Goal: Task Accomplishment & Management: Complete application form

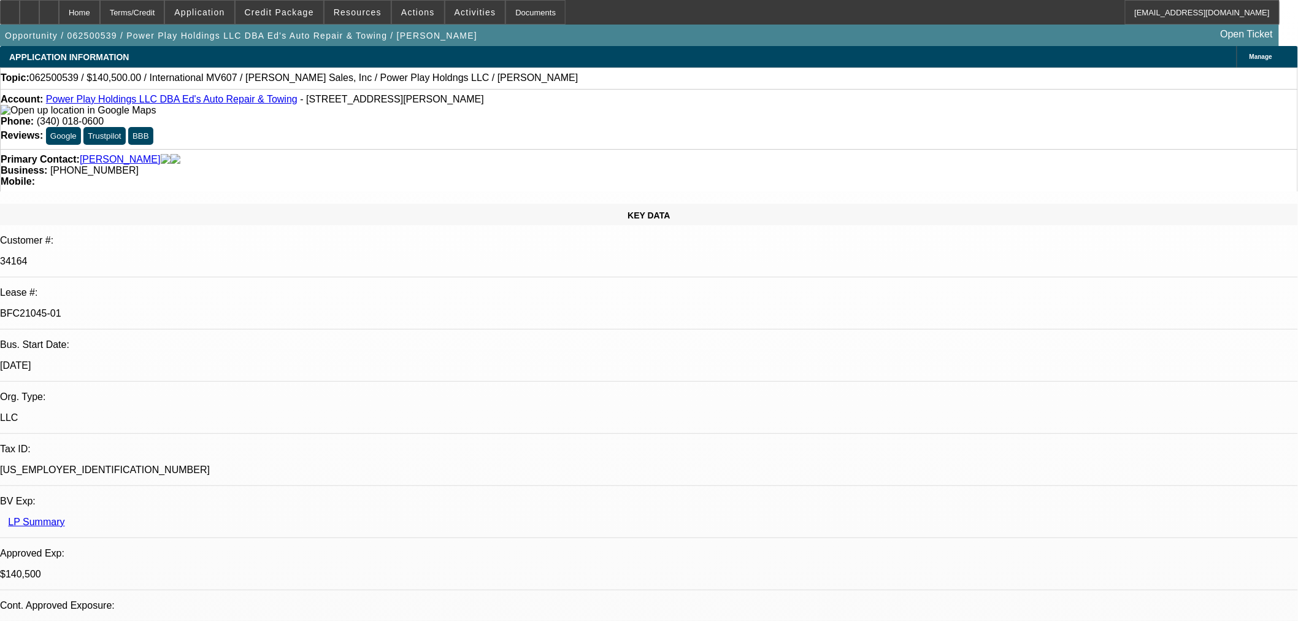
select select "0"
select select "2"
select select "0.1"
select select "4"
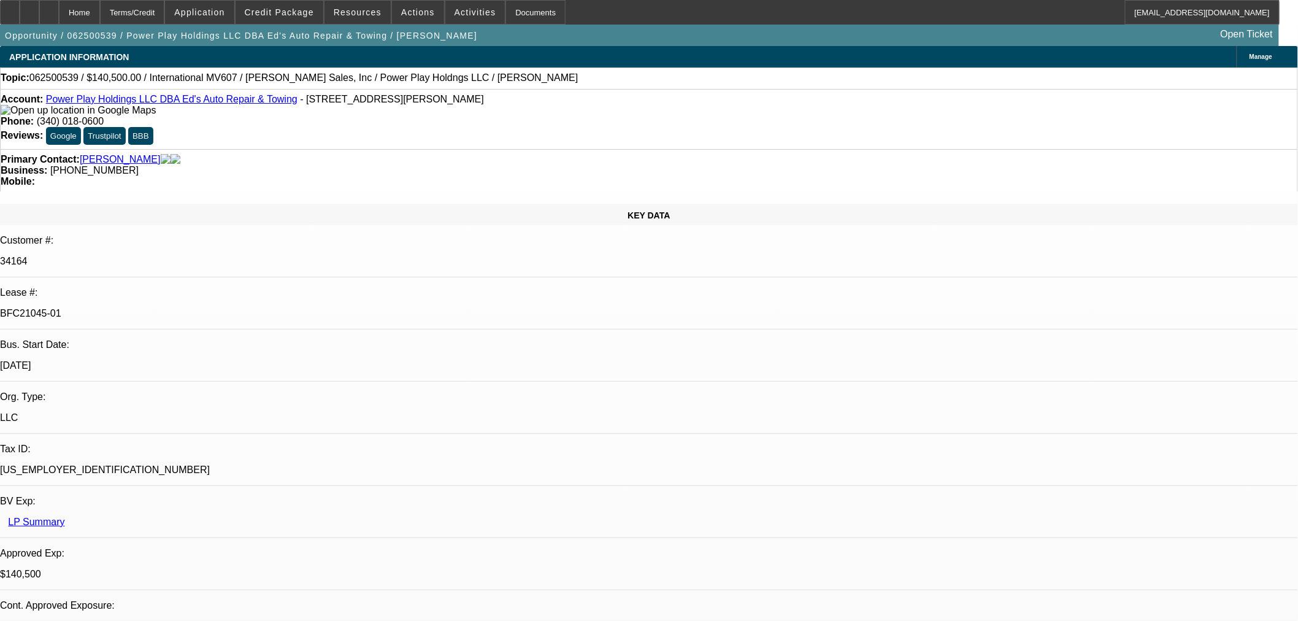
select select "0"
select select "2"
select select "0.1"
select select "4"
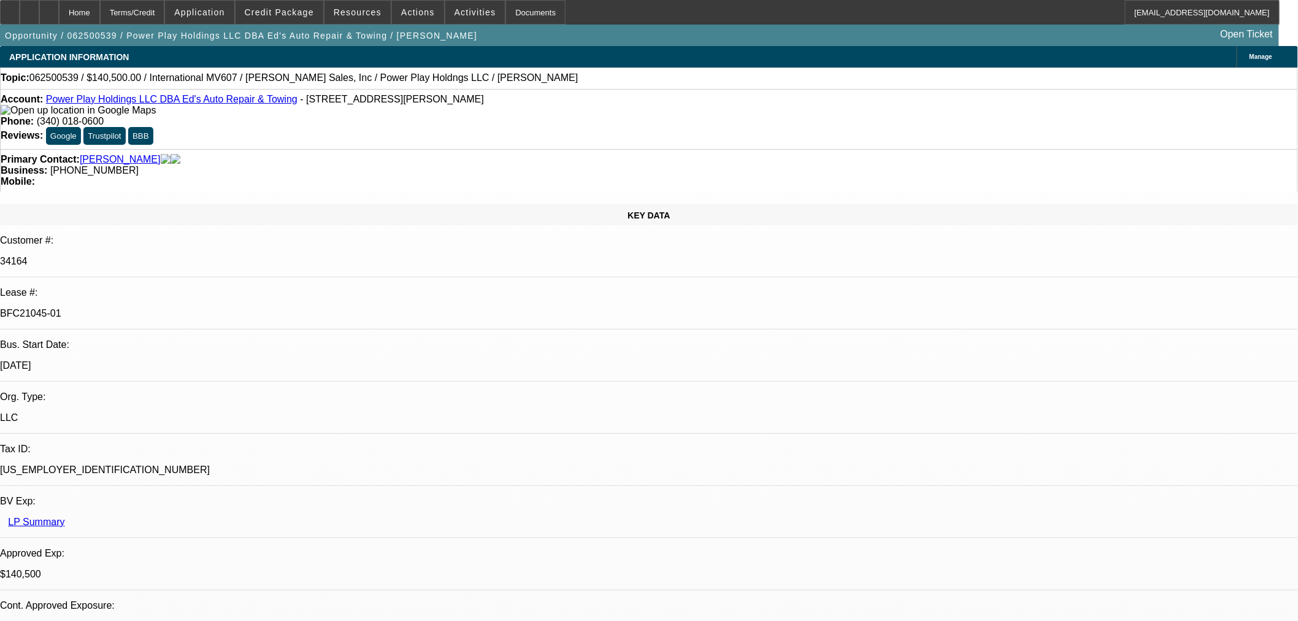
select select "0.1"
select select "2"
select select "0.1"
select select "4"
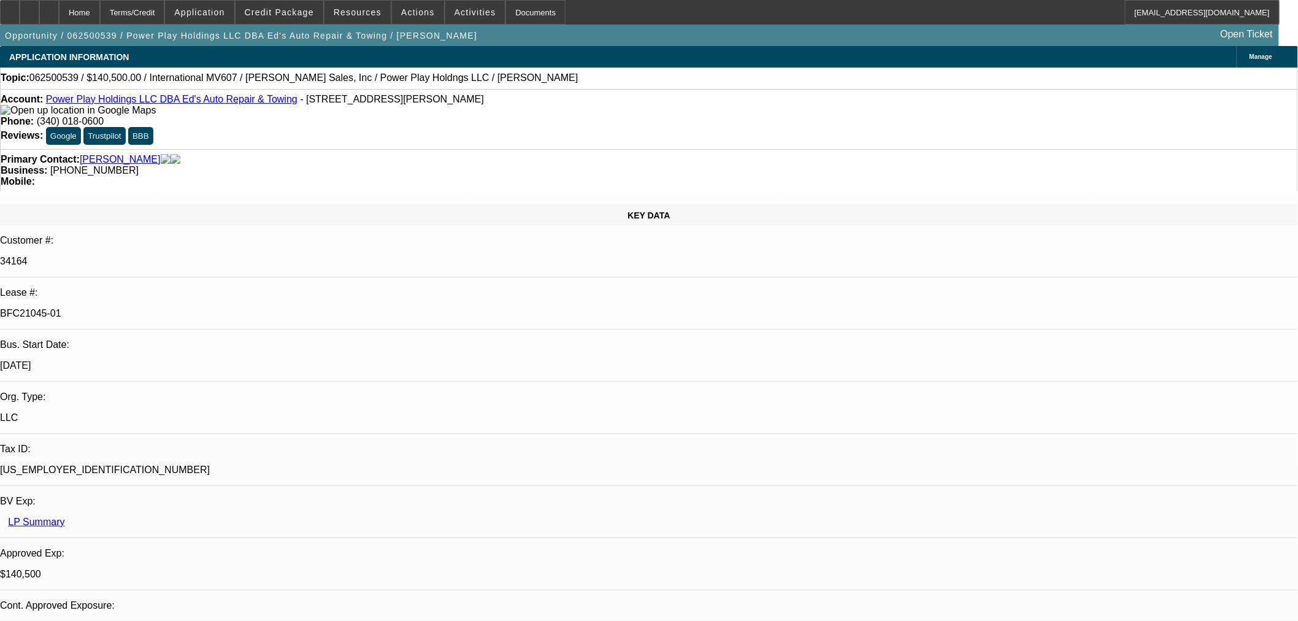
select select "2"
select select "0.1"
select select "4"
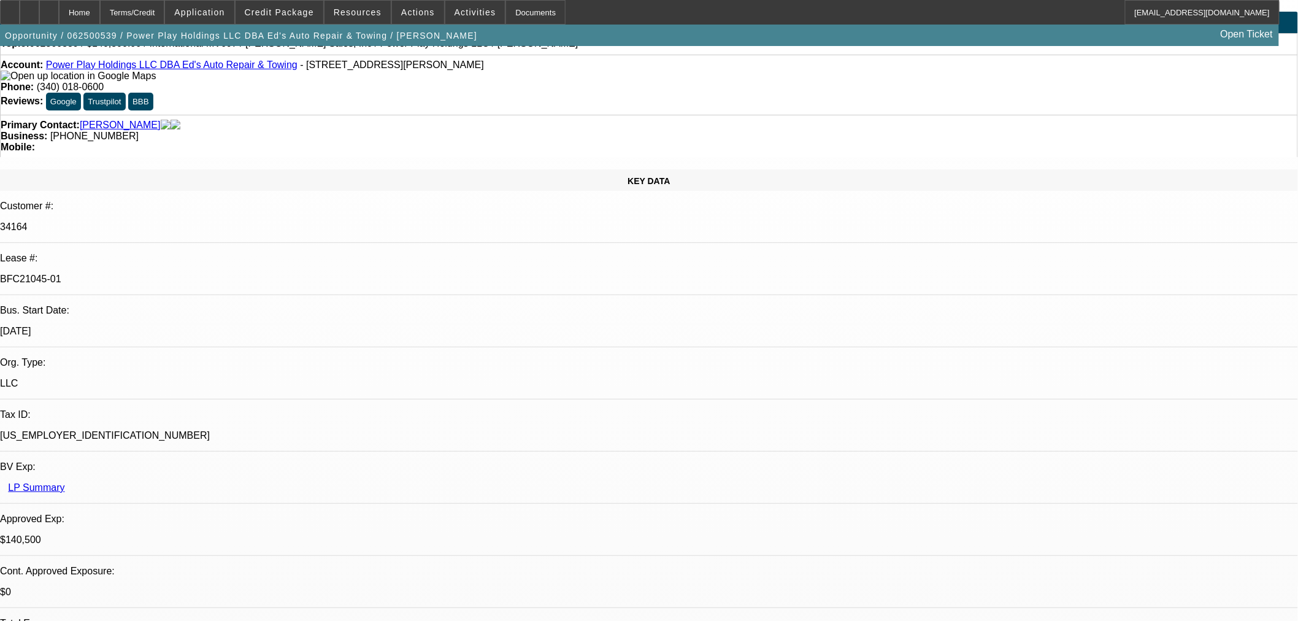
scroll to position [68, 0]
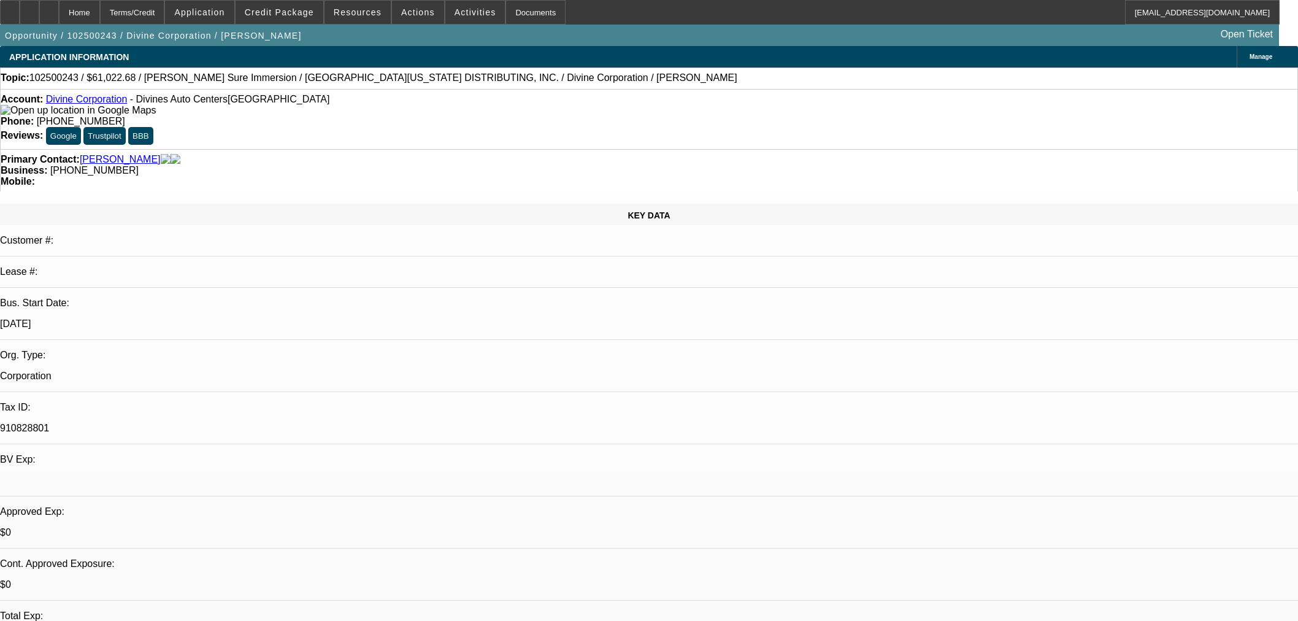
select select "0"
select select "3"
select select "0"
select select "6"
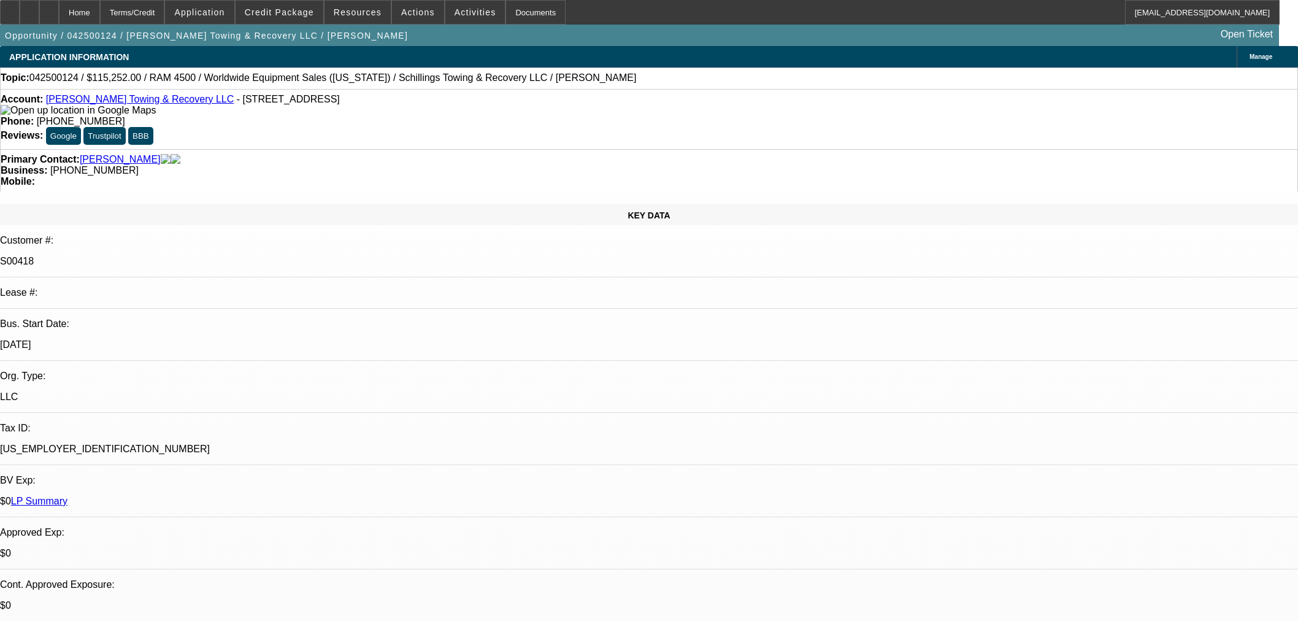
select select "0"
select select "3"
select select "0"
select select "6"
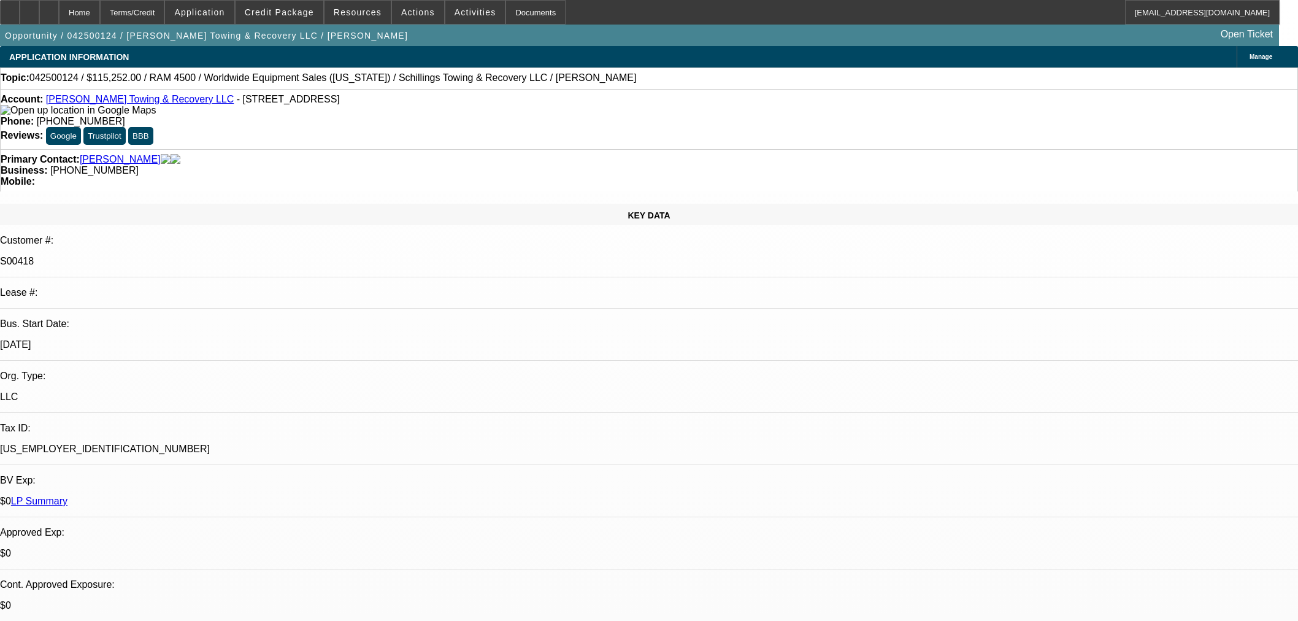
select select "0"
select select "3"
select select "0"
select select "6"
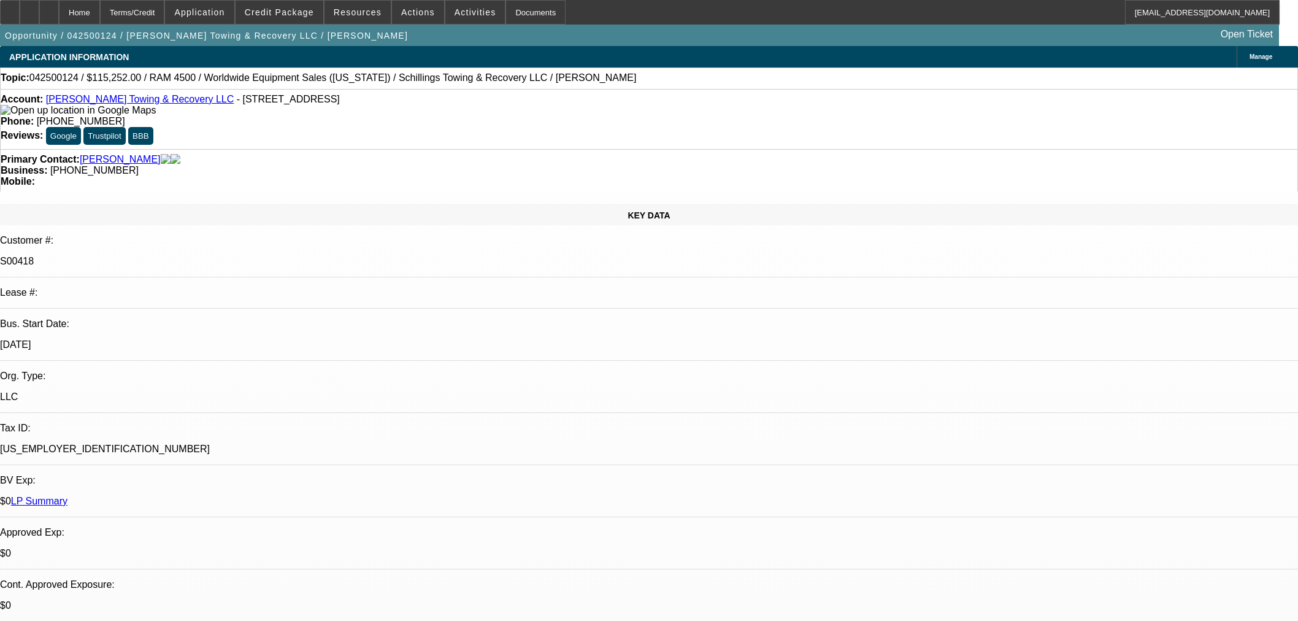
select select "0"
select select "3"
select select "0"
select select "6"
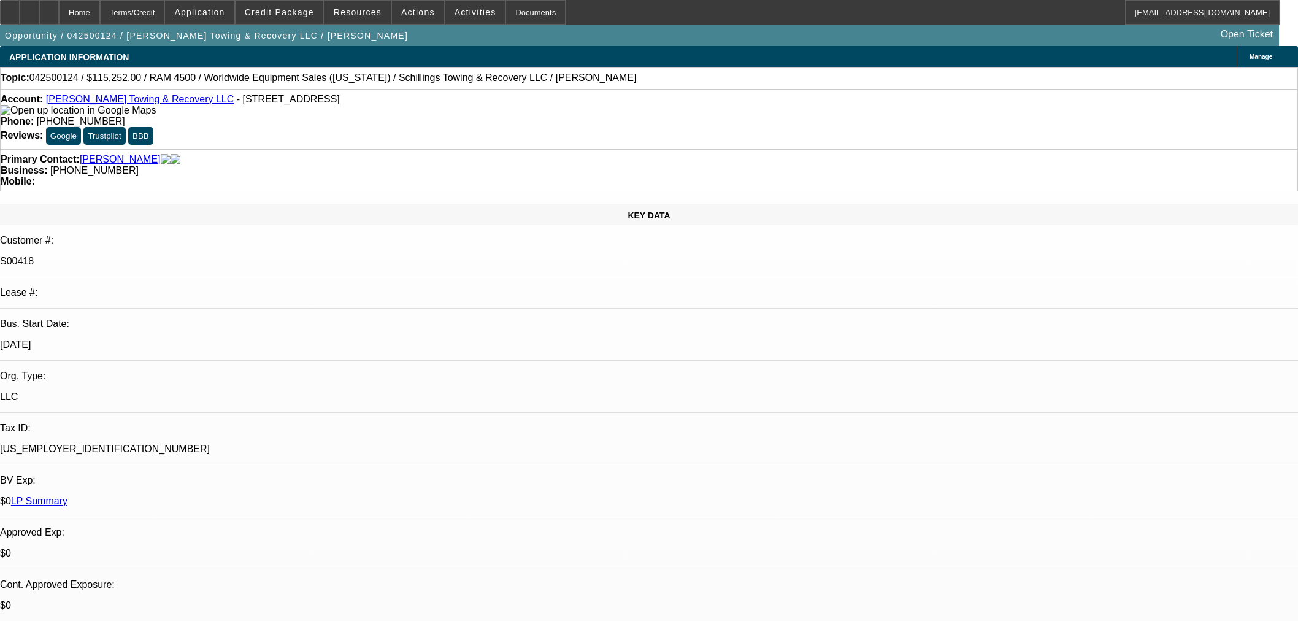
select select "0"
select select "3"
select select "0"
select select "6"
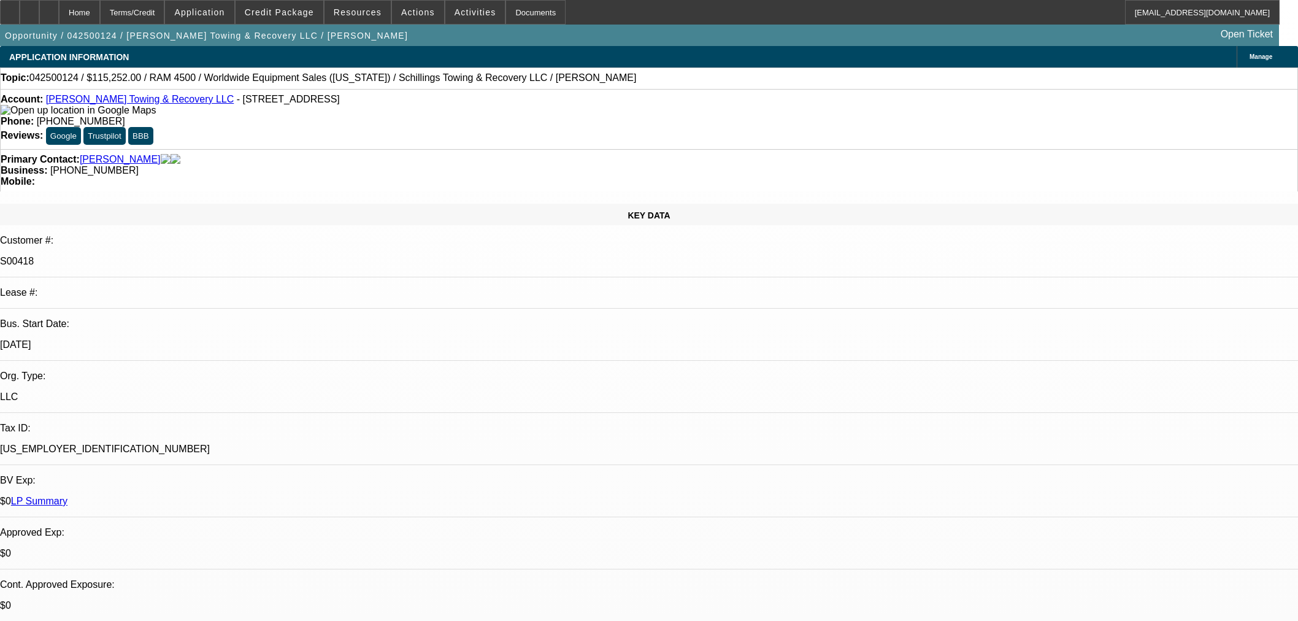
scroll to position [1227, 0]
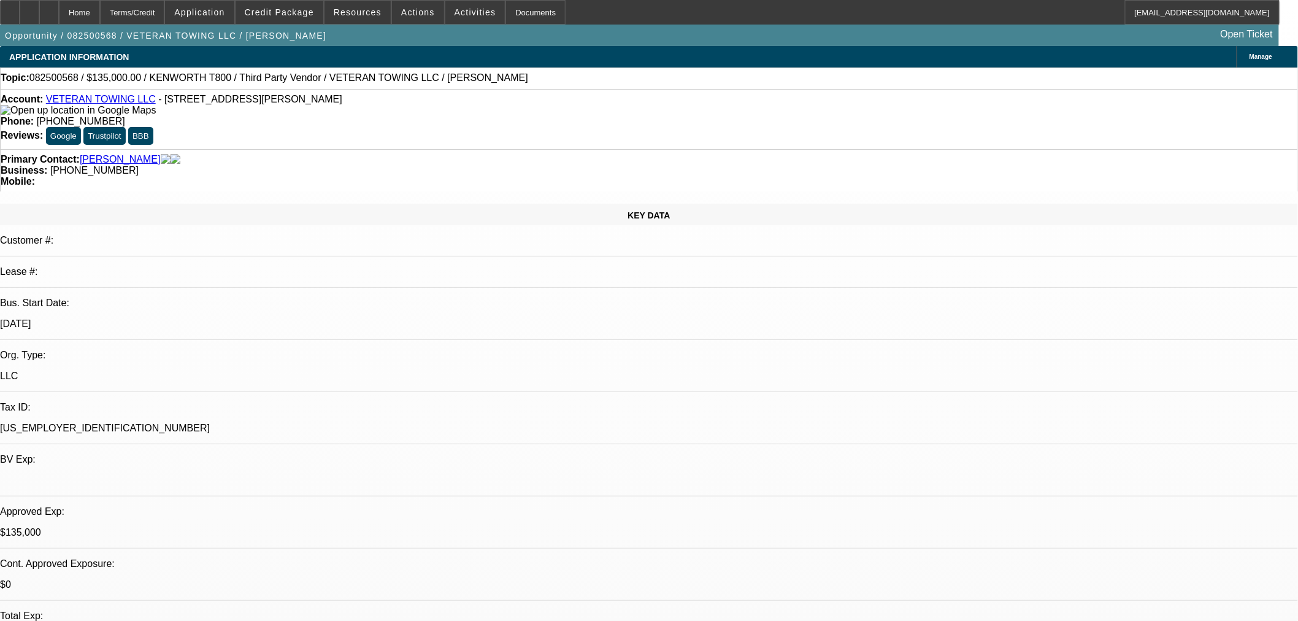
select select "0.1"
select select "0"
select select "6"
select select "0"
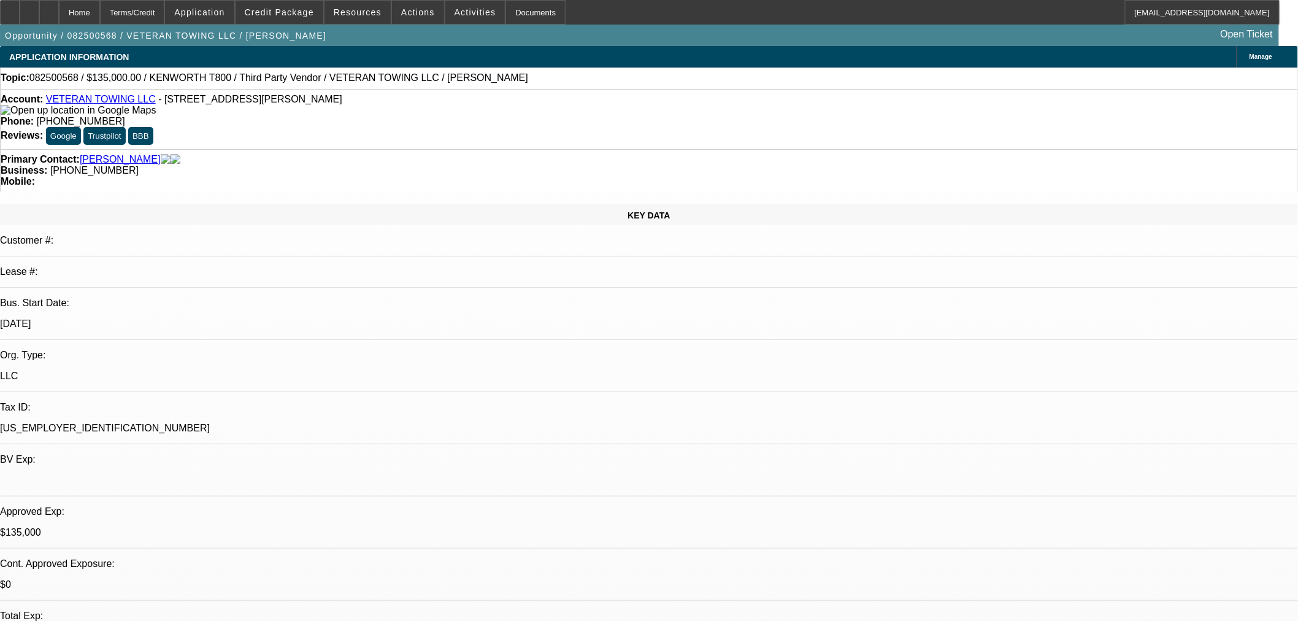
select select "0"
select select "6"
select select "0"
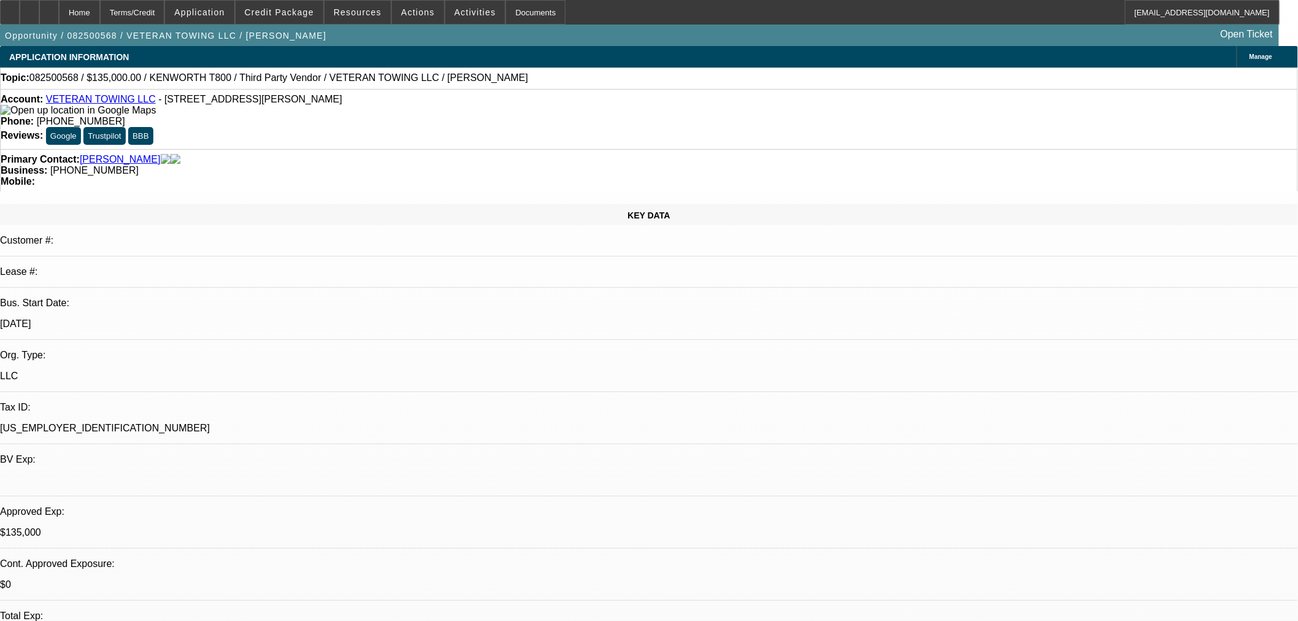
select select "0"
select select "6"
select select "0"
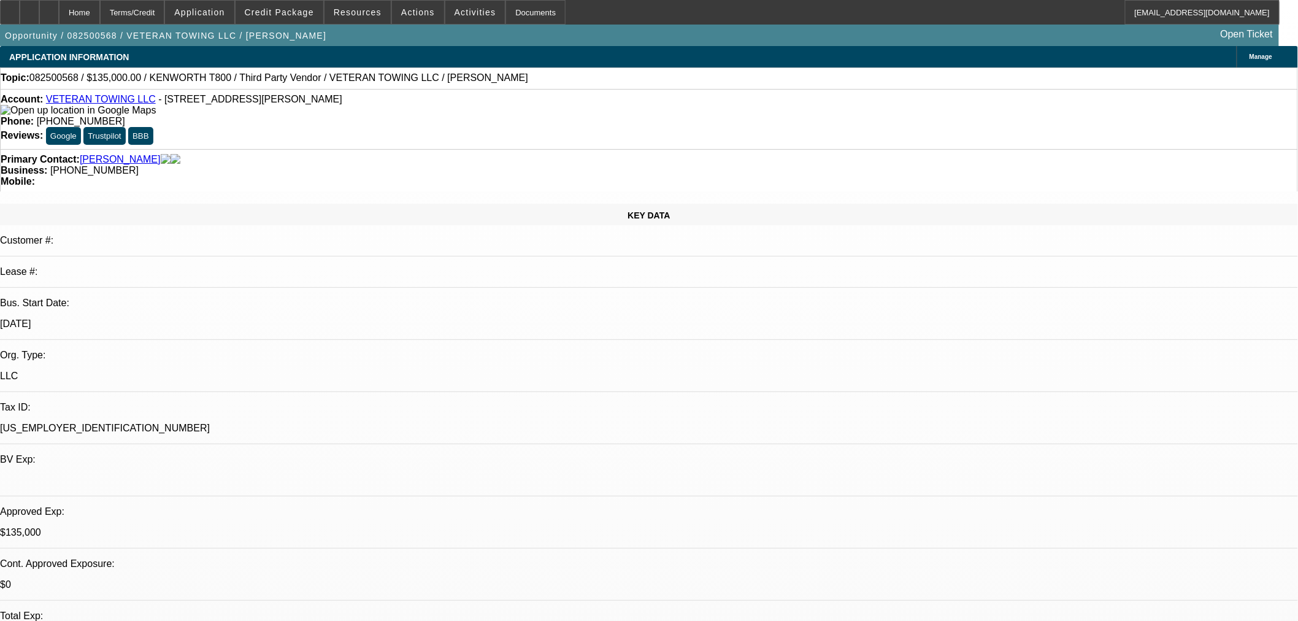
select select "6"
drag, startPoint x: 234, startPoint y: 368, endPoint x: 631, endPoint y: 355, distance: 397.2
